Goal: Transaction & Acquisition: Download file/media

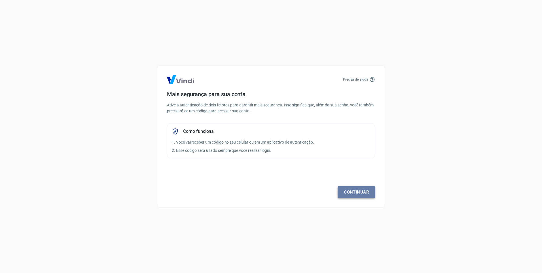
click at [358, 191] on link "Continuar" at bounding box center [355, 192] width 37 height 12
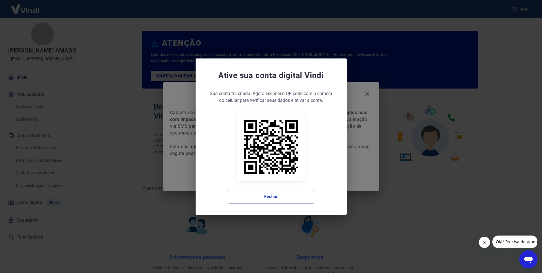
drag, startPoint x: 279, startPoint y: 197, endPoint x: 296, endPoint y: 173, distance: 28.5
click at [280, 196] on button "Fechar" at bounding box center [271, 197] width 86 height 14
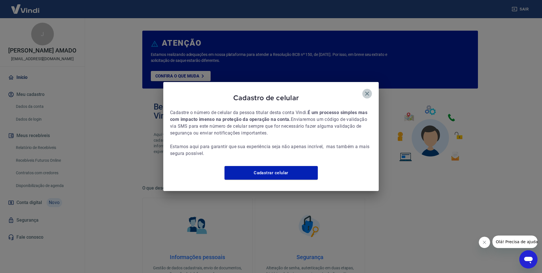
click at [365, 90] on icon "button" at bounding box center [366, 93] width 7 height 7
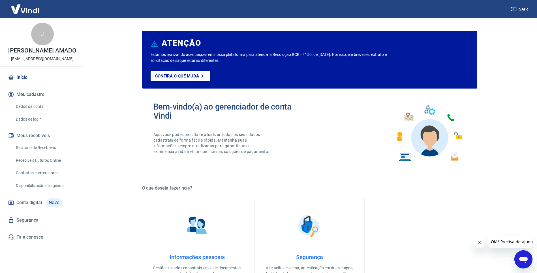
click at [45, 146] on link "Relatório de Recebíveis" at bounding box center [46, 148] width 64 height 12
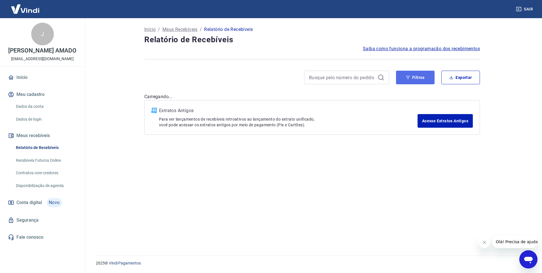
click at [419, 80] on button "Filtros" at bounding box center [415, 78] width 39 height 14
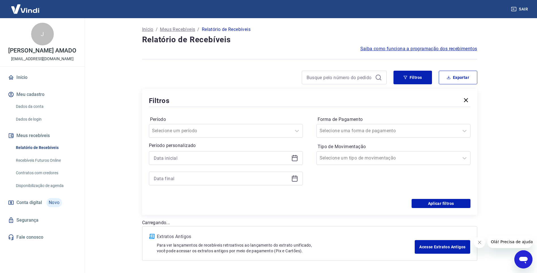
click at [295, 159] on icon at bounding box center [294, 157] width 7 height 7
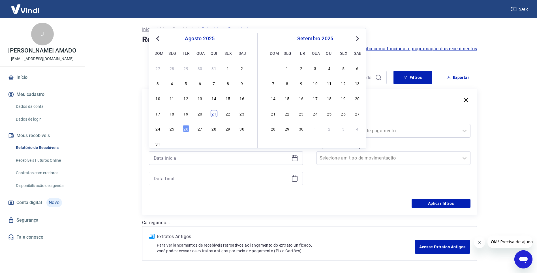
click at [213, 115] on div "21" at bounding box center [214, 113] width 7 height 7
type input "[DATE]"
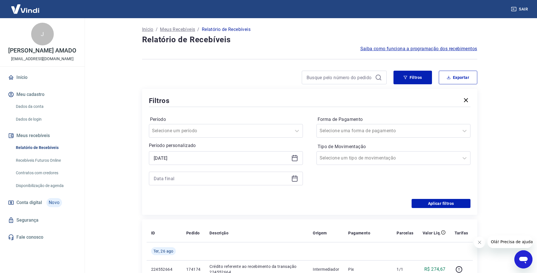
click at [211, 173] on div at bounding box center [226, 178] width 154 height 14
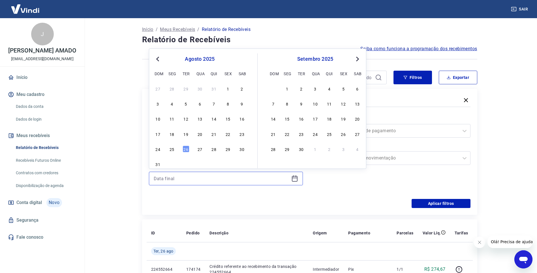
click at [212, 177] on input at bounding box center [221, 178] width 135 height 8
click at [184, 150] on div "26" at bounding box center [186, 148] width 7 height 7
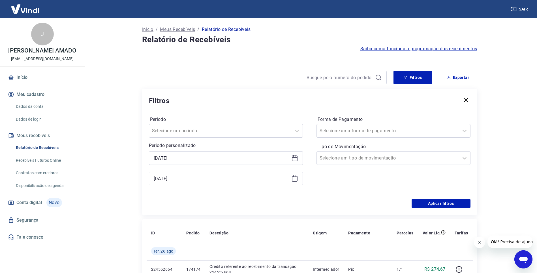
type input "[DATE]"
click at [442, 202] on button "Aplicar filtros" at bounding box center [441, 203] width 59 height 9
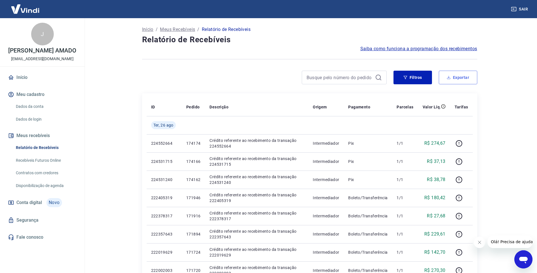
click at [456, 79] on button "Exportar" at bounding box center [458, 78] width 39 height 14
type input "[DATE]"
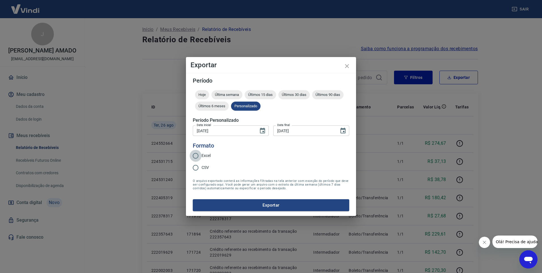
click at [201, 156] on input "Excel" at bounding box center [196, 156] width 12 height 12
radio input "true"
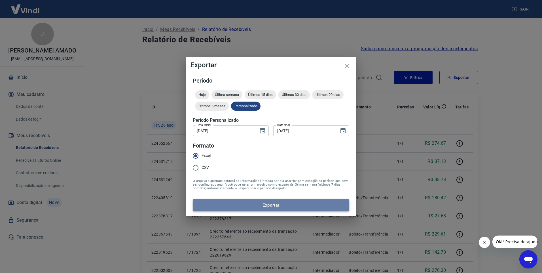
click at [295, 207] on button "Exportar" at bounding box center [271, 205] width 156 height 12
